Goal: Information Seeking & Learning: Learn about a topic

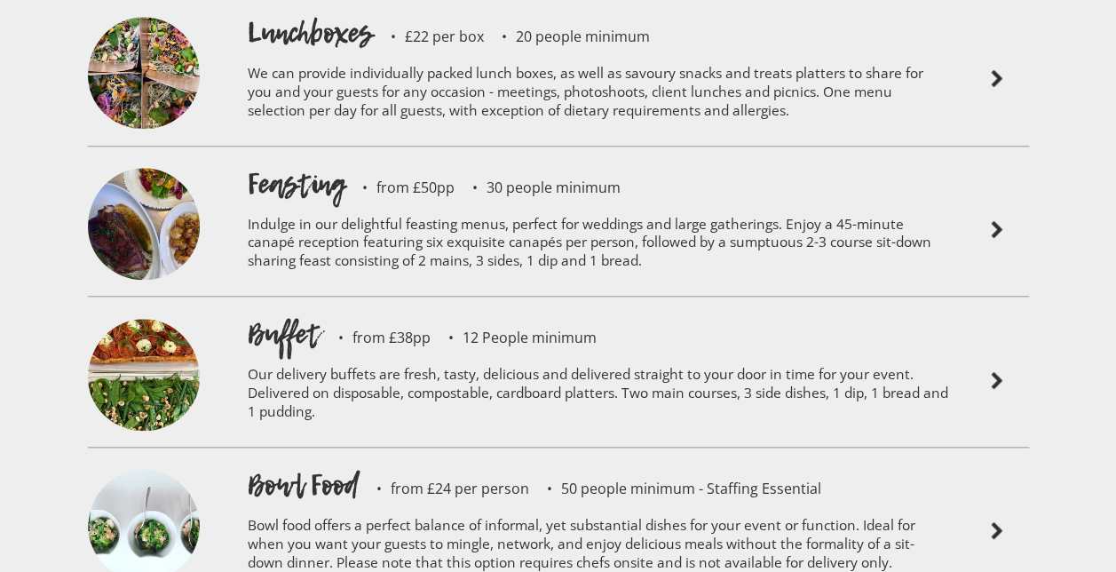
scroll to position [3990, 0]
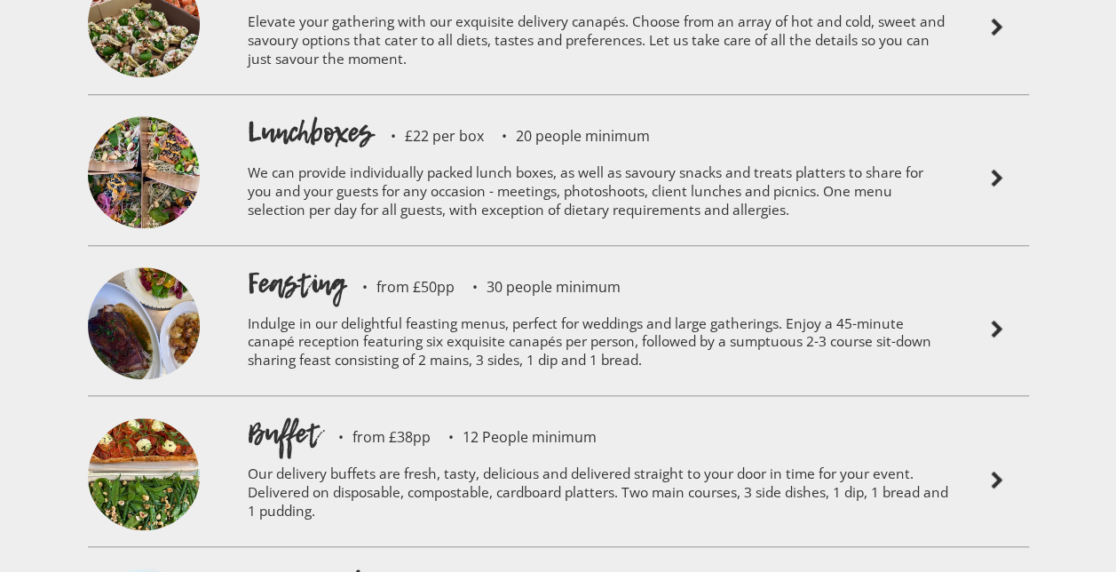
drag, startPoint x: 820, startPoint y: 273, endPoint x: 1069, endPoint y: 249, distance: 249.7
click at [1069, 249] on div "Sample menus Canapés £80 per box of 30 canapes 6 boxes of 30 canapes minimum El…" at bounding box center [558, 264] width 1116 height 1073
click at [958, 278] on div at bounding box center [998, 330] width 80 height 132
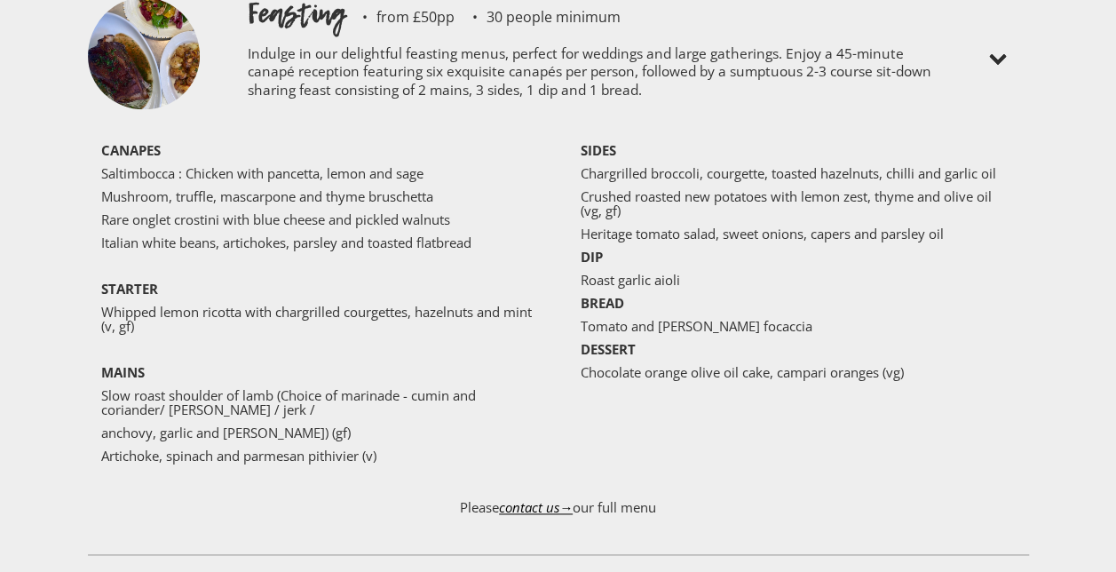
scroll to position [4269, 0]
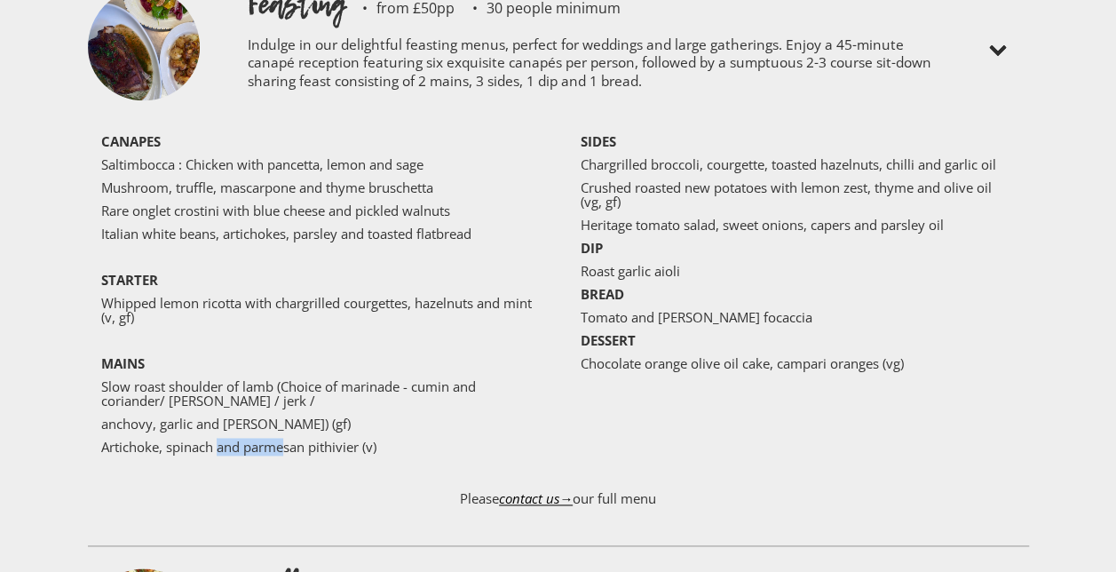
drag, startPoint x: 218, startPoint y: 388, endPoint x: 291, endPoint y: 385, distance: 72.8
click at [291, 439] on p "Artichoke, spinach and parmesan pithivier (v)" at bounding box center [318, 446] width 435 height 14
drag, startPoint x: 240, startPoint y: 405, endPoint x: 283, endPoint y: 398, distance: 44.1
click at [283, 398] on div "‍ CANAPES Saltimbocca : Chicken with pancetta, lemon and sage Mushroom, truffle…" at bounding box center [325, 298] width 448 height 328
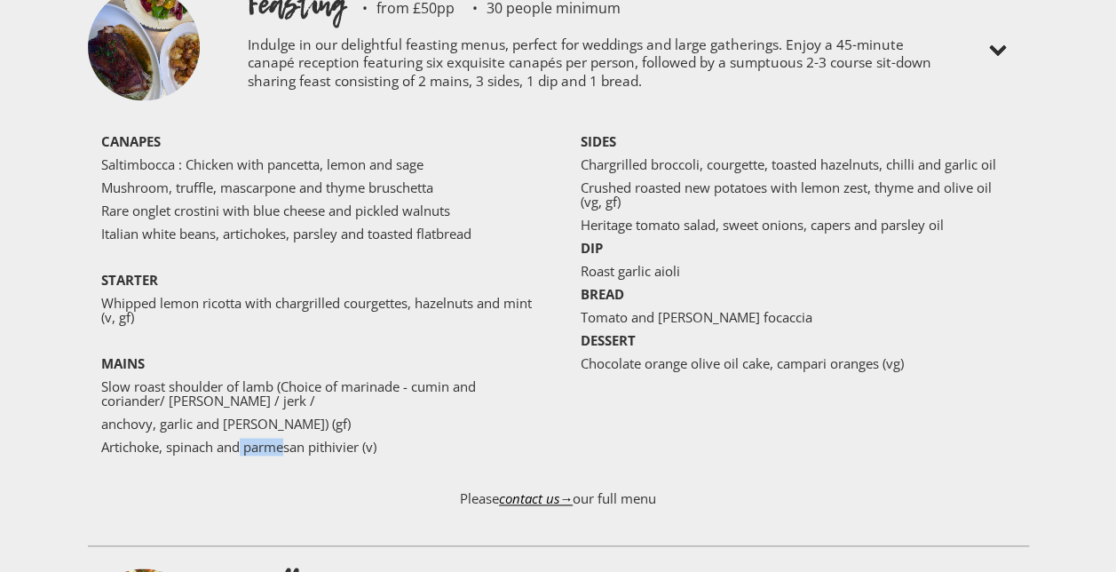
click at [283, 439] on p "Artichoke, spinach and parmesan pithivier (v)" at bounding box center [318, 446] width 435 height 14
drag, startPoint x: 260, startPoint y: 396, endPoint x: 332, endPoint y: 398, distance: 71.9
click at [332, 439] on p "Artichoke, spinach and parmesan pithivier (v)" at bounding box center [318, 446] width 435 height 14
click at [272, 439] on p "Artichoke, spinach and parmesan pithivier (v)" at bounding box center [318, 446] width 435 height 14
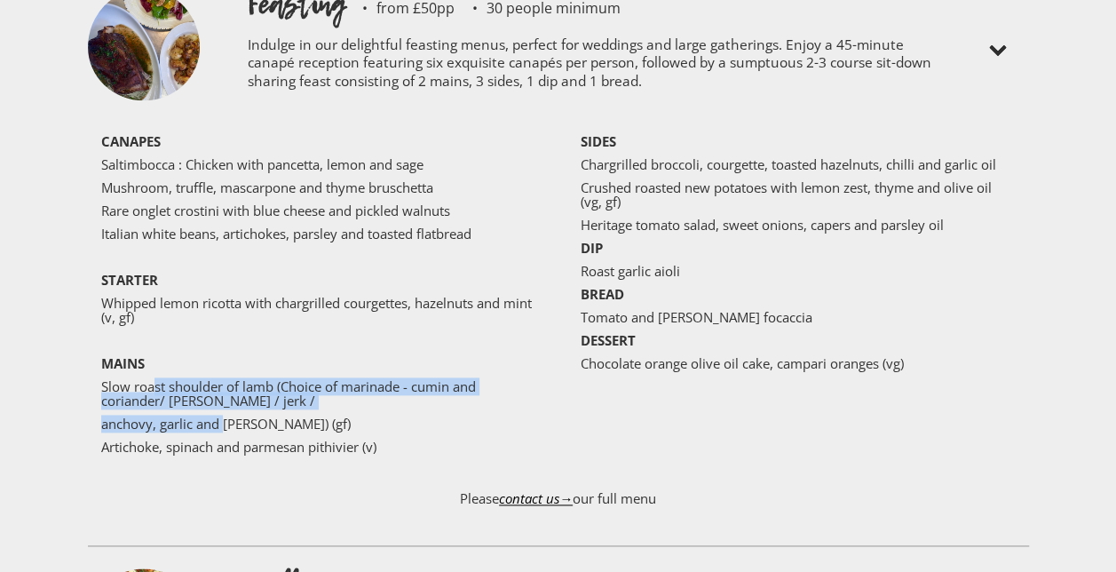
drag, startPoint x: 155, startPoint y: 334, endPoint x: 225, endPoint y: 363, distance: 76.0
click at [225, 363] on div "‍ CANAPES Saltimbocca : Chicken with pancetta, lemon and sage Mushroom, truffle…" at bounding box center [325, 298] width 448 height 328
click at [225, 416] on p "anchovy, garlic and [PERSON_NAME]) (gf)" at bounding box center [318, 423] width 435 height 14
drag, startPoint x: 278, startPoint y: 366, endPoint x: 218, endPoint y: 341, distance: 64.4
click at [218, 341] on div "‍ CANAPES Saltimbocca : Chicken with pancetta, lemon and sage Mushroom, truffle…" at bounding box center [325, 298] width 448 height 328
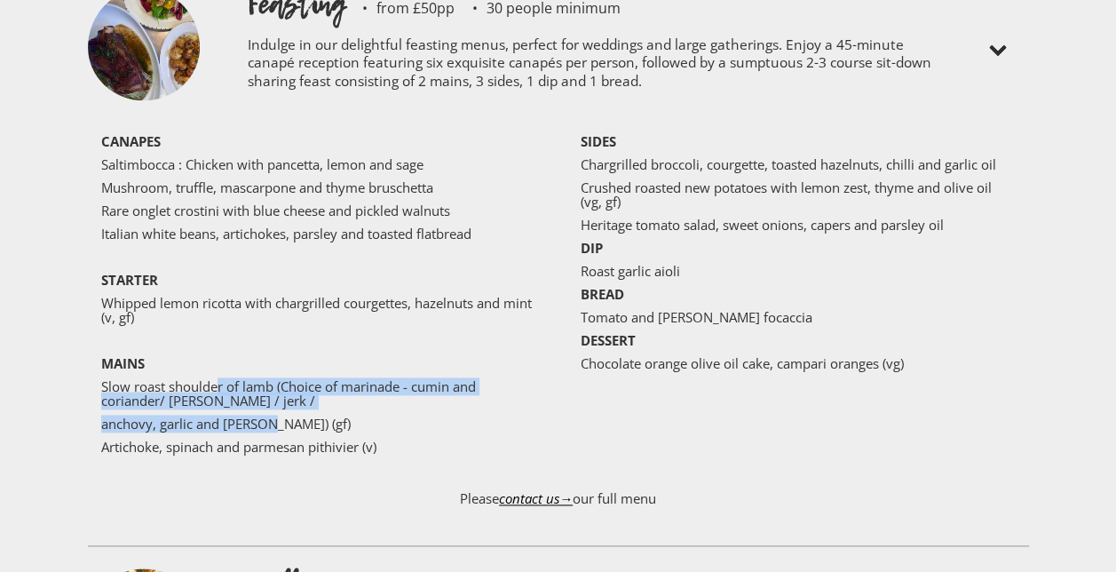
click at [218, 379] on p "Slow roast shoulder of lamb (Choice of marinade - cumin and coriander/ [PERSON_…" at bounding box center [318, 393] width 435 height 28
drag, startPoint x: 199, startPoint y: 337, endPoint x: 224, endPoint y: 359, distance: 32.7
click at [224, 359] on div "‍ CANAPES Saltimbocca : Chicken with pancetta, lemon and sage Mushroom, truffle…" at bounding box center [325, 298] width 448 height 328
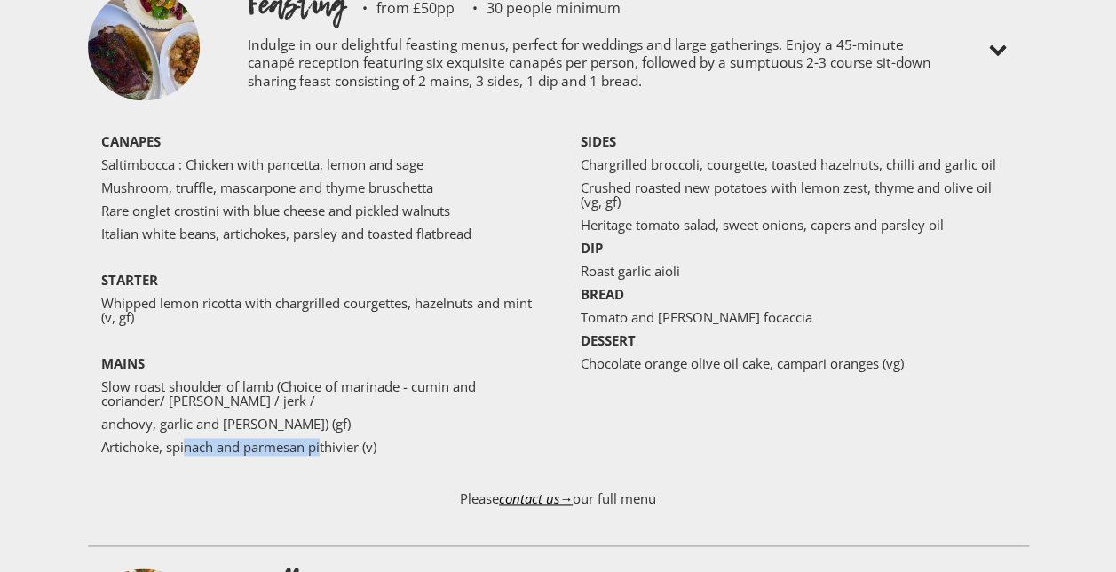
drag, startPoint x: 185, startPoint y: 391, endPoint x: 326, endPoint y: 397, distance: 140.3
click at [326, 439] on p "Artichoke, spinach and parmesan pithivier (v)" at bounding box center [318, 446] width 435 height 14
click at [616, 157] on p "Chargrilled broccoli, courgette, toasted hazelnuts, chilli and garlic oil" at bounding box center [797, 164] width 435 height 14
drag, startPoint x: 604, startPoint y: 129, endPoint x: 639, endPoint y: 142, distance: 37.1
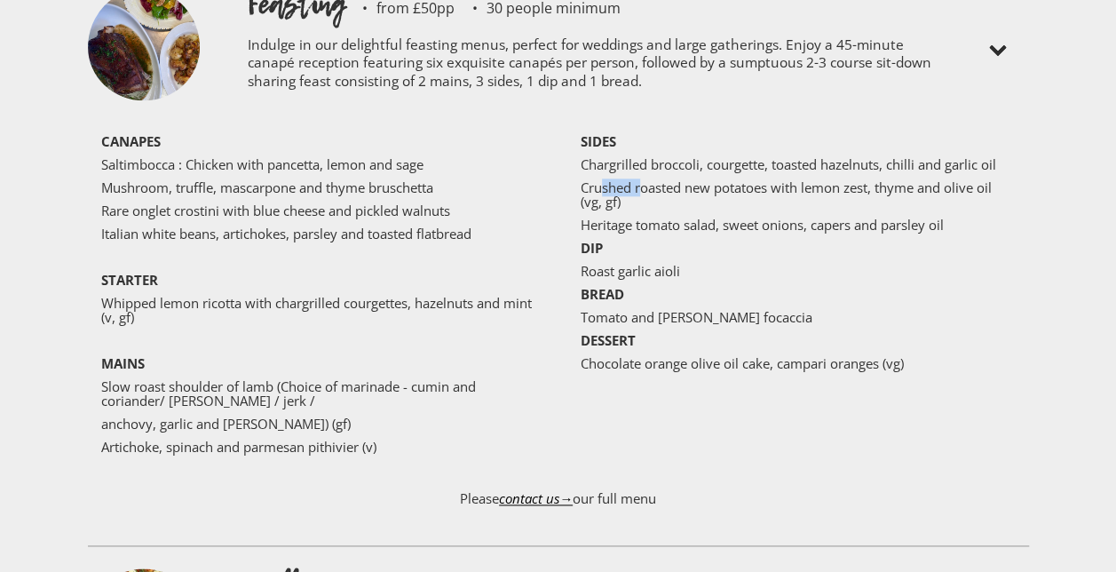
click at [639, 180] on p "Crushed roasted new potatoes with lemon zest, thyme and olive oil (vg, gf)" at bounding box center [797, 194] width 435 height 28
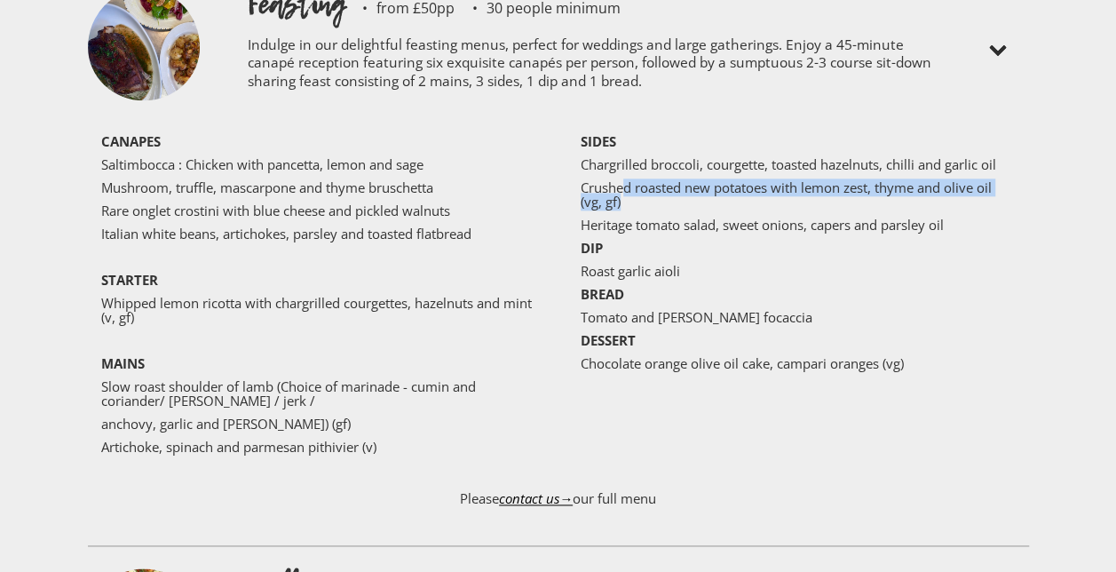
drag, startPoint x: 626, startPoint y: 138, endPoint x: 777, endPoint y: 149, distance: 152.2
click at [777, 180] on p "Crushed roasted new potatoes with lemon zest, thyme and olive oil (vg, gf)" at bounding box center [797, 194] width 435 height 28
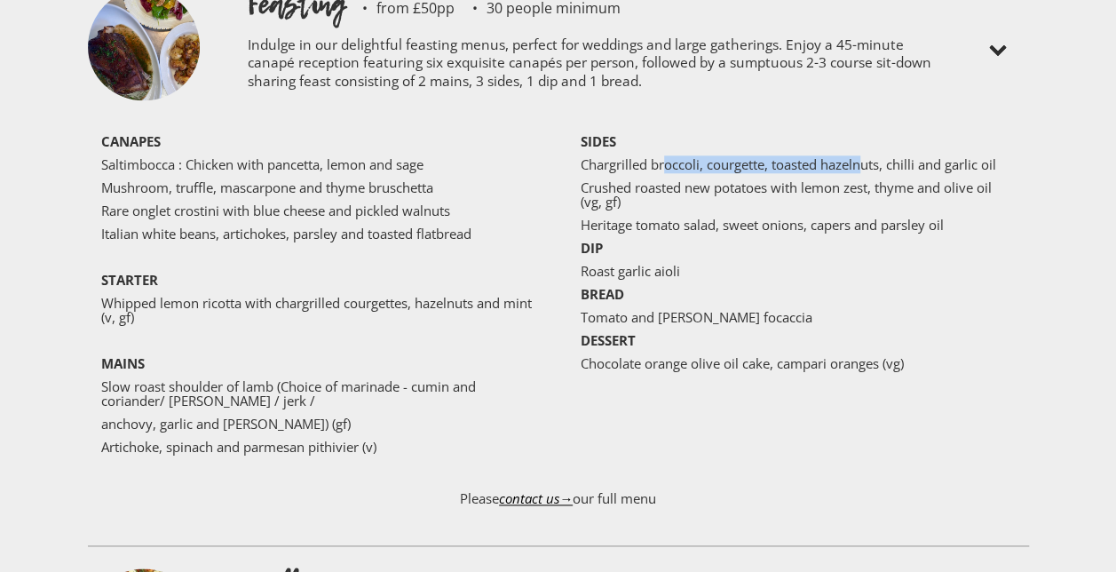
drag, startPoint x: 667, startPoint y: 112, endPoint x: 866, endPoint y: 109, distance: 198.8
click at [866, 157] on p "Chargrilled broccoli, courgette, toasted hazelnuts, chilli and garlic oil" at bounding box center [797, 164] width 435 height 14
click at [796, 157] on p "Chargrilled broccoli, courgette, toasted hazelnuts, chilli and garlic oil" at bounding box center [797, 164] width 435 height 14
drag, startPoint x: 756, startPoint y: 122, endPoint x: 850, endPoint y: 120, distance: 94.1
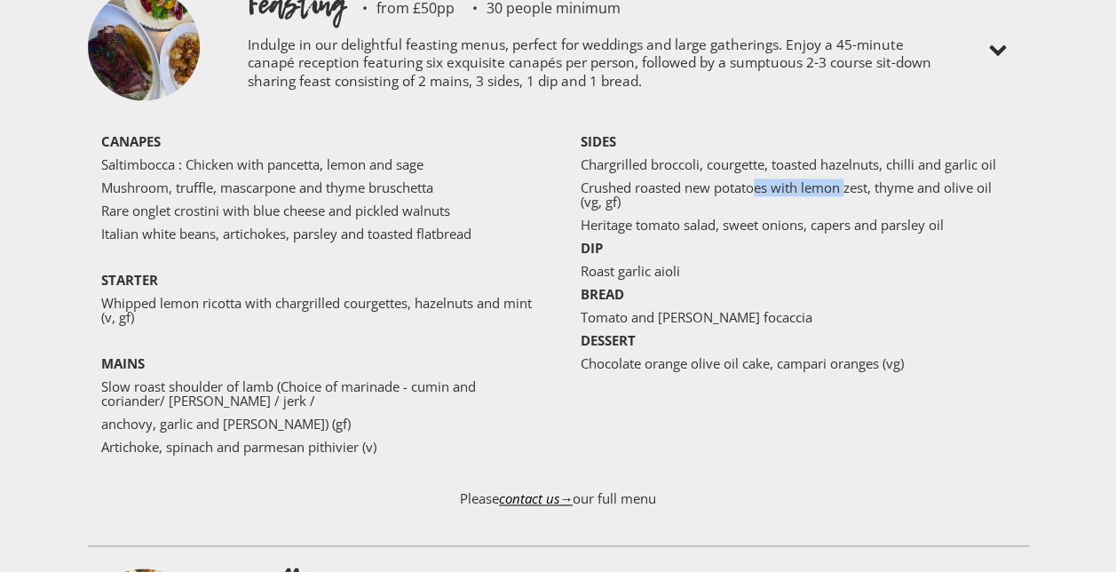
click at [850, 134] on div "‍ SIDES Chargrilled broccoli, courgette, toasted hazelnuts, chilli and garlic o…" at bounding box center [791, 268] width 448 height 268
click at [843, 157] on p "Chargrilled broccoli, courgette, toasted hazelnuts, chilli and garlic oil" at bounding box center [797, 164] width 435 height 14
drag, startPoint x: 747, startPoint y: 174, endPoint x: 832, endPoint y: 172, distance: 84.3
click at [832, 217] on p "Heritage tomato salad, sweet onions, capers and parsley oil" at bounding box center [797, 224] width 435 height 14
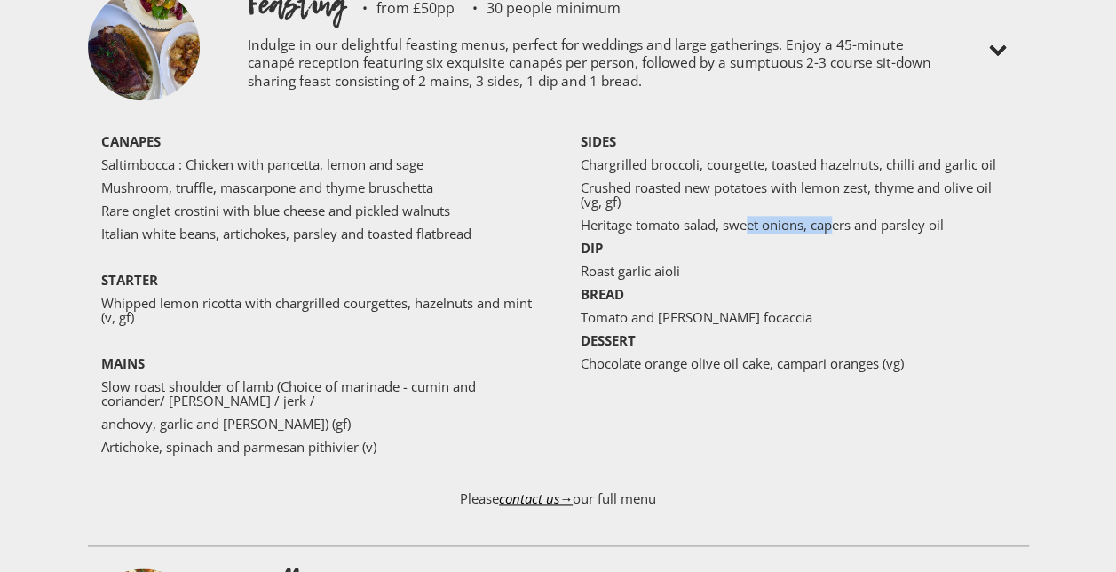
click at [832, 217] on p "Heritage tomato salad, sweet onions, capers and parsley oil" at bounding box center [797, 224] width 435 height 14
drag, startPoint x: 659, startPoint y: 313, endPoint x: 826, endPoint y: 332, distance: 168.8
click at [826, 332] on div "‍ SIDES Chargrilled broccoli, courgette, toasted hazelnuts, chilli and garlic o…" at bounding box center [791, 268] width 448 height 268
click at [826, 379] on p "‍" at bounding box center [797, 386] width 435 height 14
click at [822, 356] on p "Chocolate orange olive oil cake, campari oranges (vg)" at bounding box center [797, 363] width 435 height 14
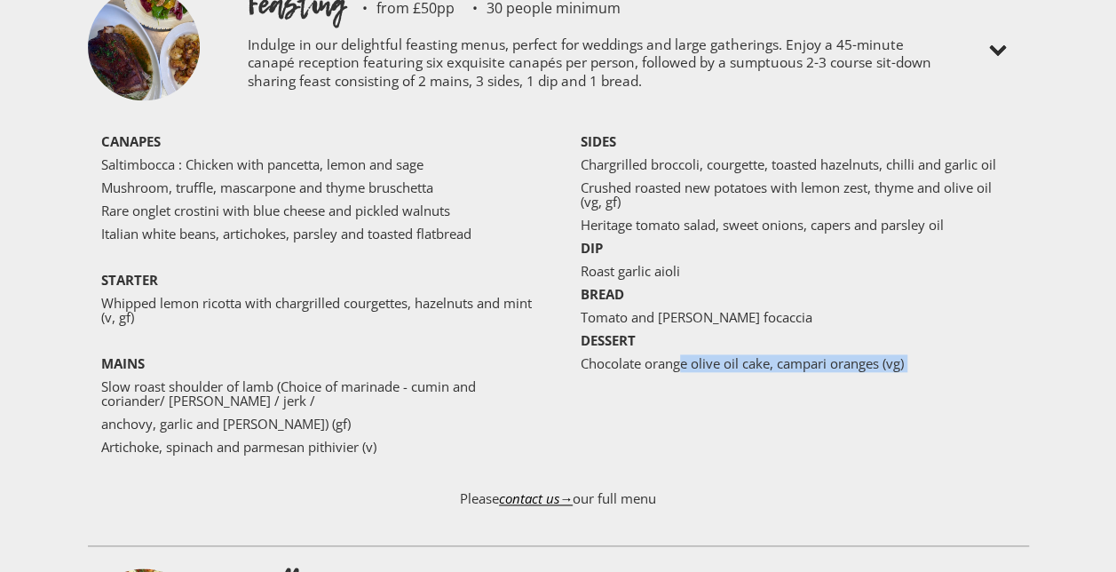
drag, startPoint x: 679, startPoint y: 316, endPoint x: 788, endPoint y: 320, distance: 109.2
click at [788, 320] on div "‍ SIDES Chargrilled broccoli, courgette, toasted hazelnuts, chilli and garlic o…" at bounding box center [791, 268] width 448 height 268
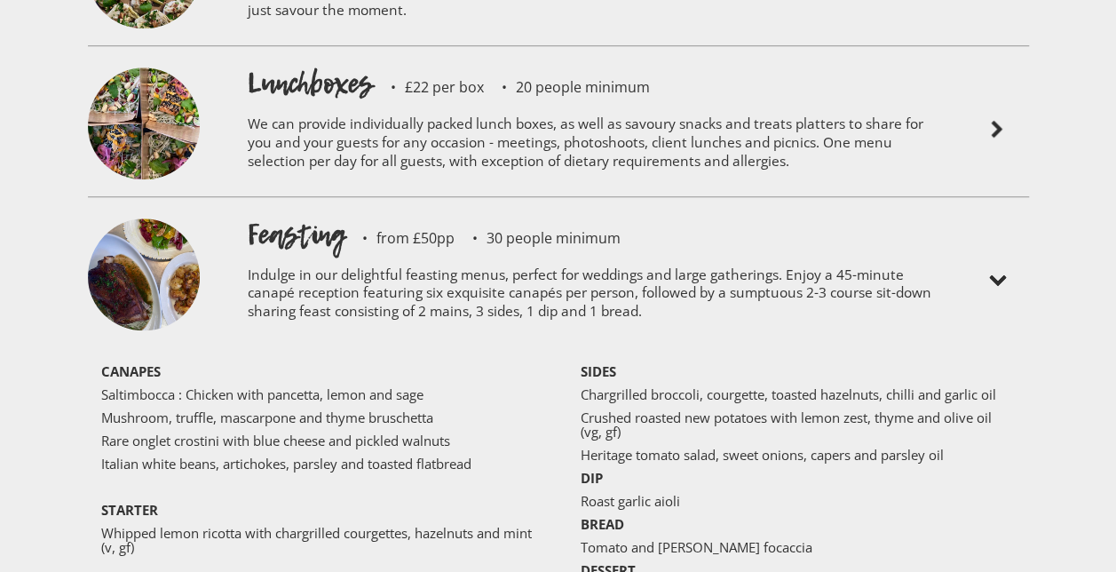
scroll to position [4228, 0]
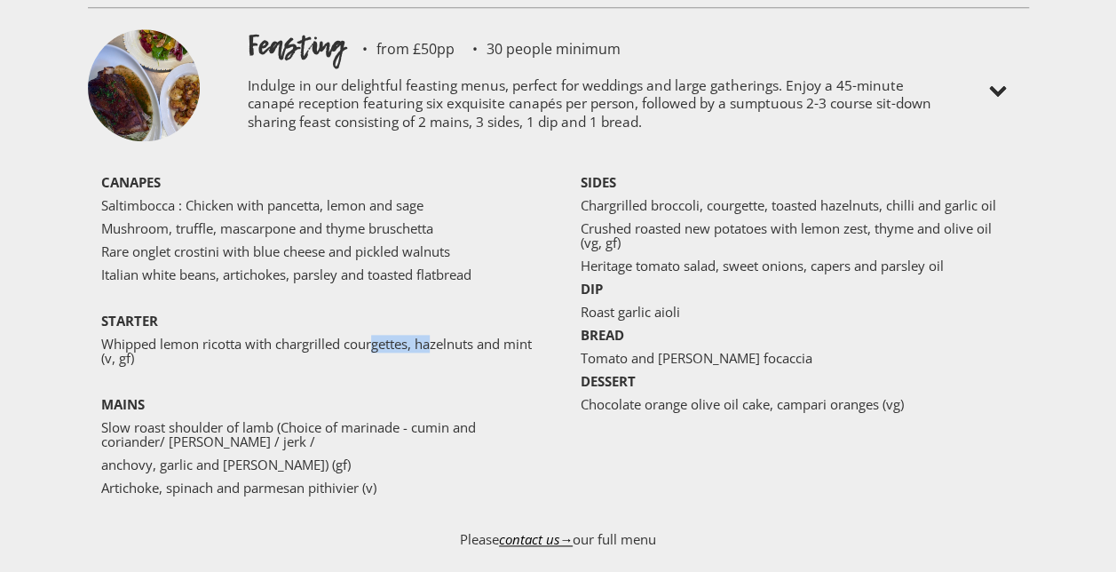
drag, startPoint x: 376, startPoint y: 293, endPoint x: 434, endPoint y: 290, distance: 57.8
click at [434, 336] on p "Whipped lemon ricotta with chargrilled courgettes, hazelnuts and mint (v, gf)" at bounding box center [318, 350] width 435 height 28
drag, startPoint x: 434, startPoint y: 290, endPoint x: 316, endPoint y: 291, distance: 118.0
click at [316, 336] on p "Whipped lemon ricotta with chargrilled courgettes, hazelnuts and mint (v, gf)" at bounding box center [318, 350] width 435 height 28
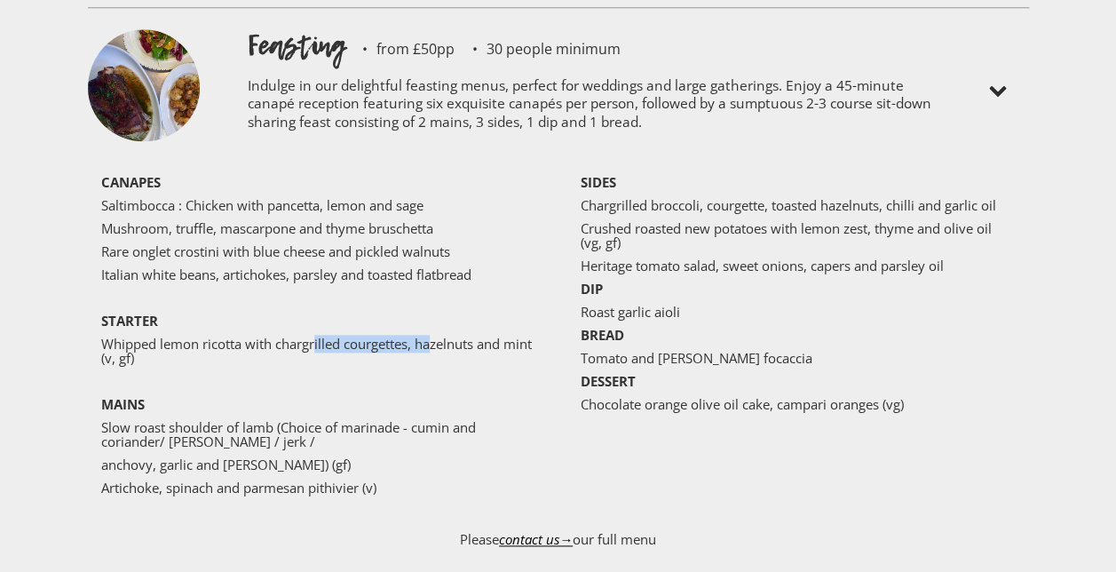
click at [316, 336] on p "Whipped lemon ricotta with chargrilled courgettes, hazelnuts and mint (v, gf)" at bounding box center [318, 350] width 435 height 28
drag, startPoint x: 263, startPoint y: 298, endPoint x: 375, endPoint y: 296, distance: 111.9
click at [375, 336] on p "Whipped lemon ricotta with chargrilled courgettes, hazelnuts and mint (v, gf)" at bounding box center [318, 350] width 435 height 28
drag, startPoint x: 314, startPoint y: 320, endPoint x: 243, endPoint y: 293, distance: 75.8
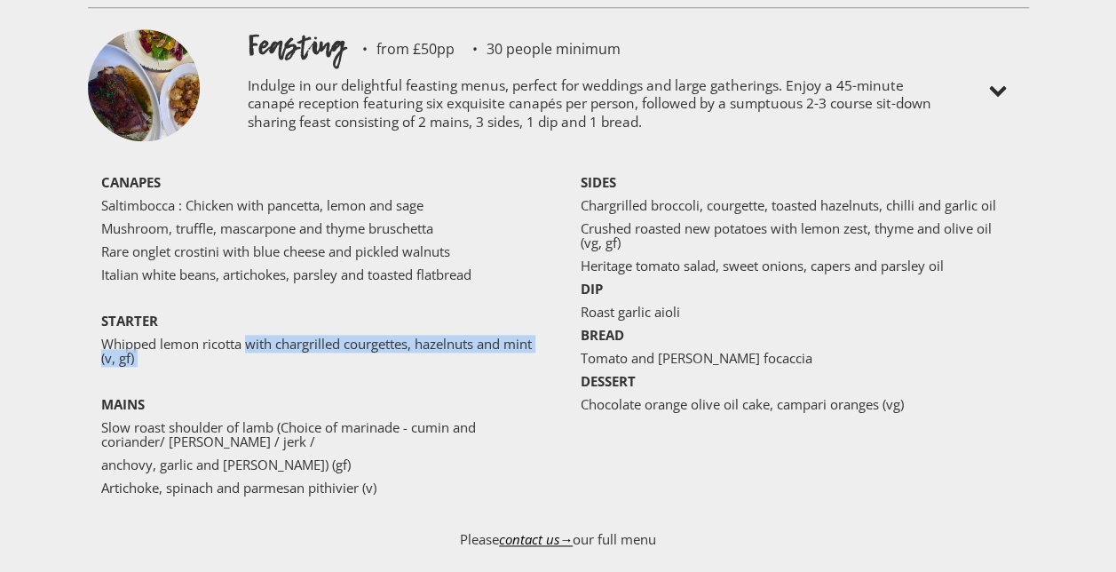
click at [243, 293] on div "‍ CANAPES Saltimbocca : Chicken with pancetta, lemon and sage Mushroom, truffle…" at bounding box center [325, 339] width 448 height 328
click at [243, 336] on p "Whipped lemon ricotta with chargrilled courgettes, hazelnuts and mint (v, gf)" at bounding box center [318, 350] width 435 height 28
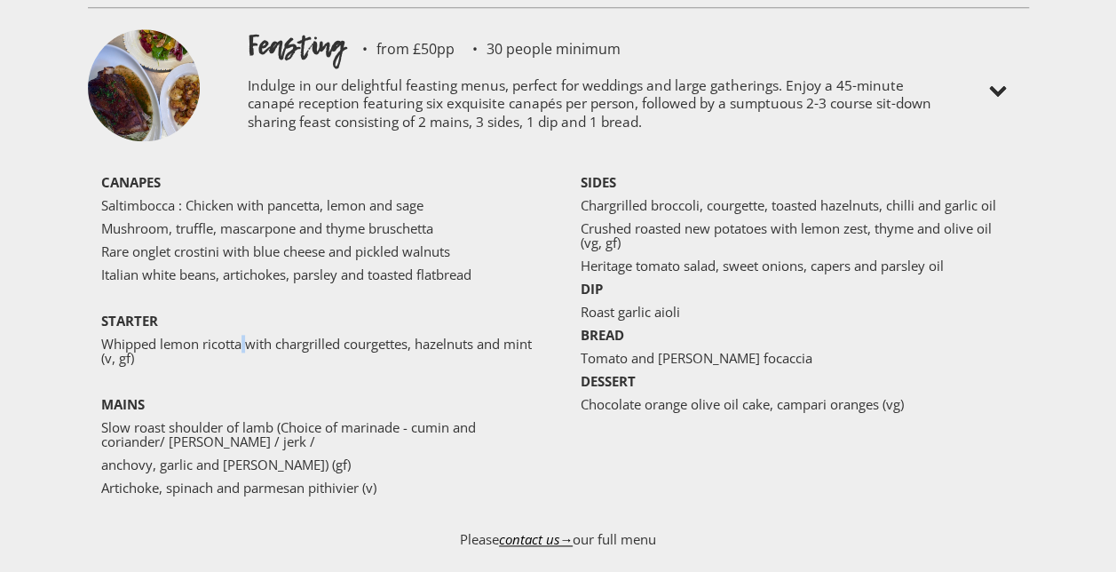
click at [243, 336] on p "Whipped lemon ricotta with chargrilled courgettes, hazelnuts and mint (v, gf)" at bounding box center [318, 350] width 435 height 28
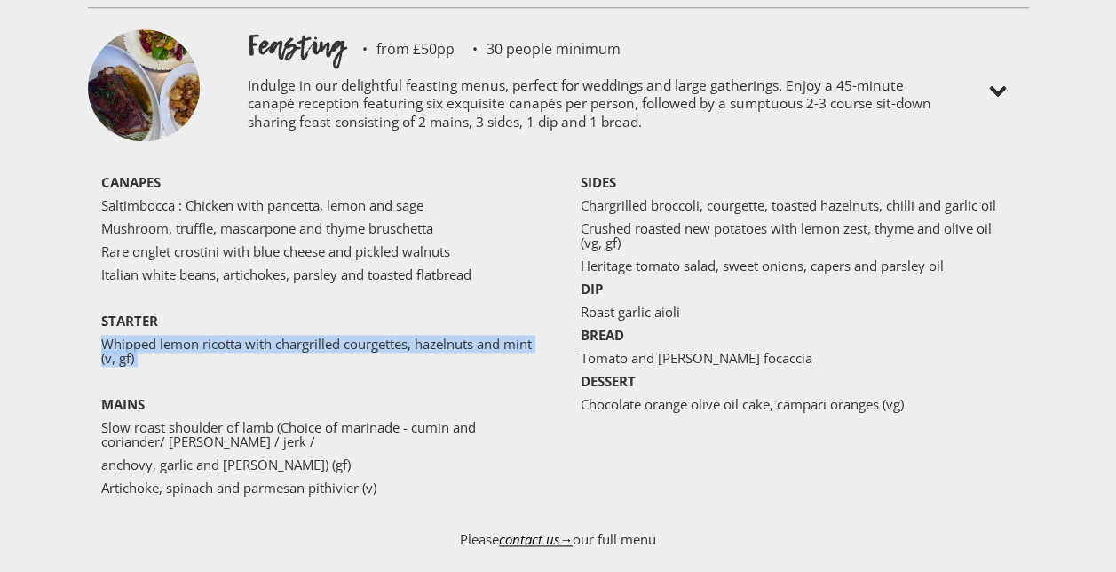
click at [243, 336] on p "Whipped lemon ricotta with chargrilled courgettes, hazelnuts and mint (v, gf)" at bounding box center [318, 350] width 435 height 28
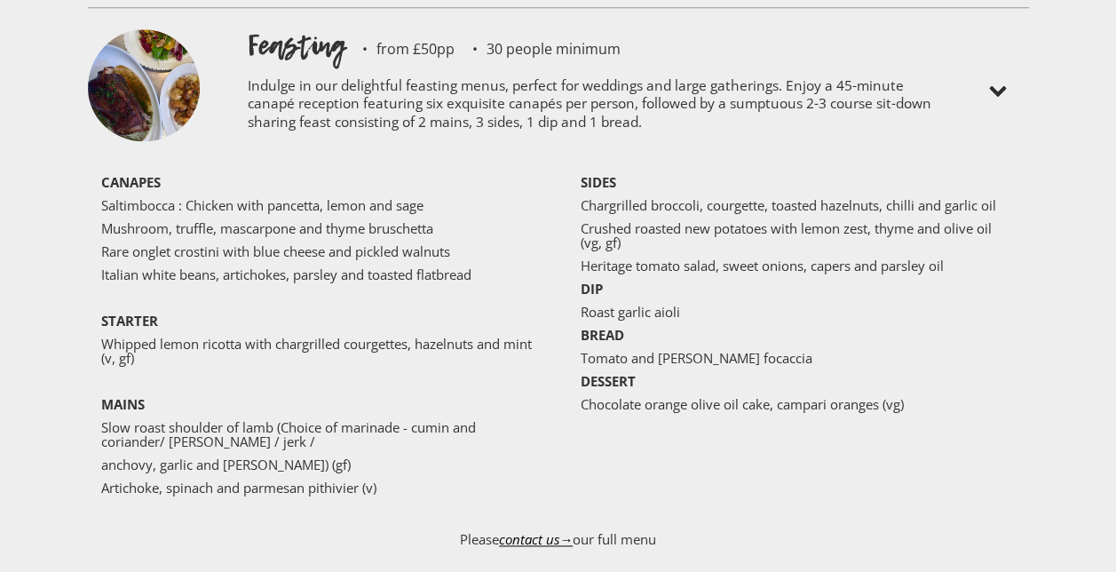
click at [688, 198] on p "Chargrilled broccoli, courgette, toasted hazelnuts, chilli and garlic oil" at bounding box center [797, 205] width 435 height 14
click at [731, 281] on p "DIP" at bounding box center [797, 288] width 435 height 14
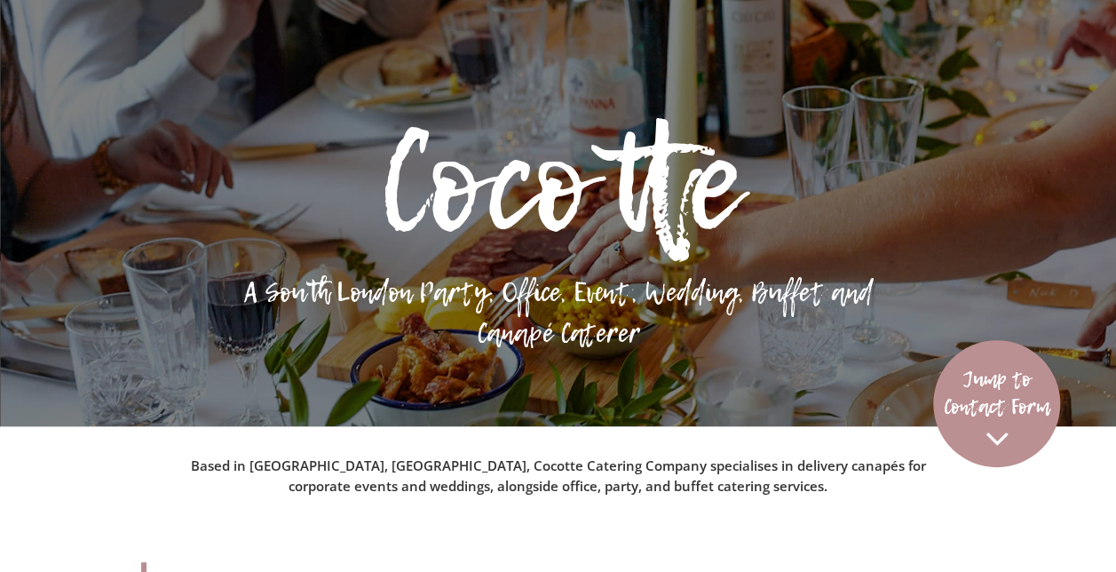
scroll to position [0, 0]
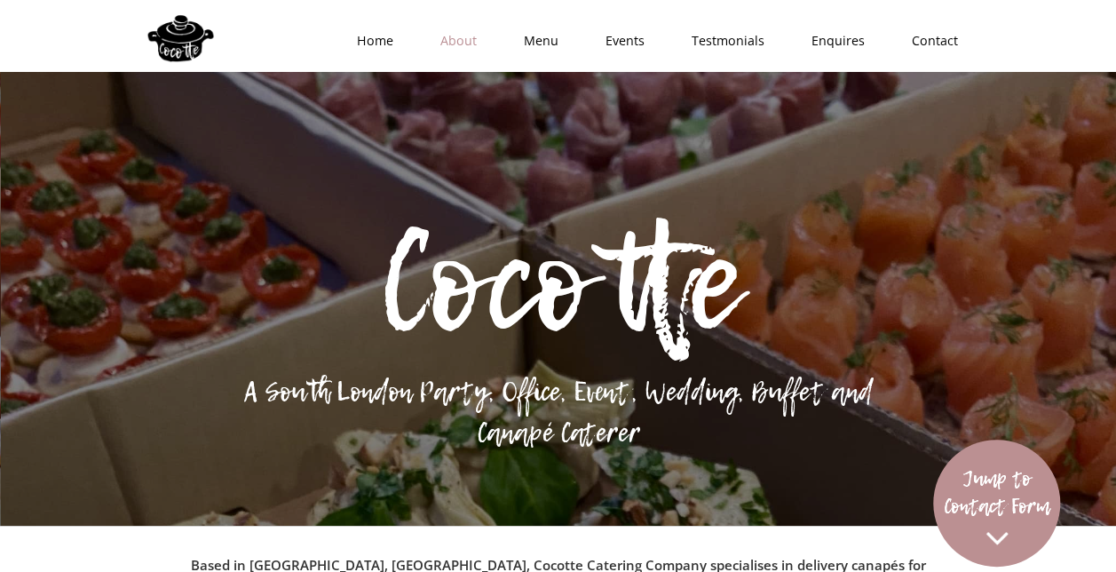
click at [457, 50] on link "About" at bounding box center [452, 40] width 83 height 53
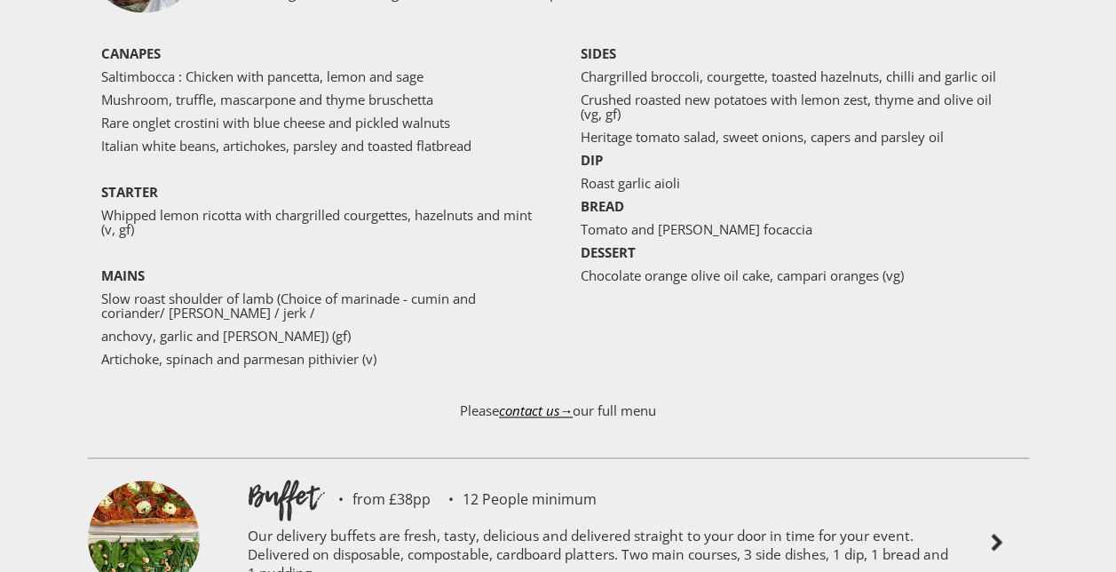
scroll to position [4455, 0]
